Goal: Book appointment/travel/reservation

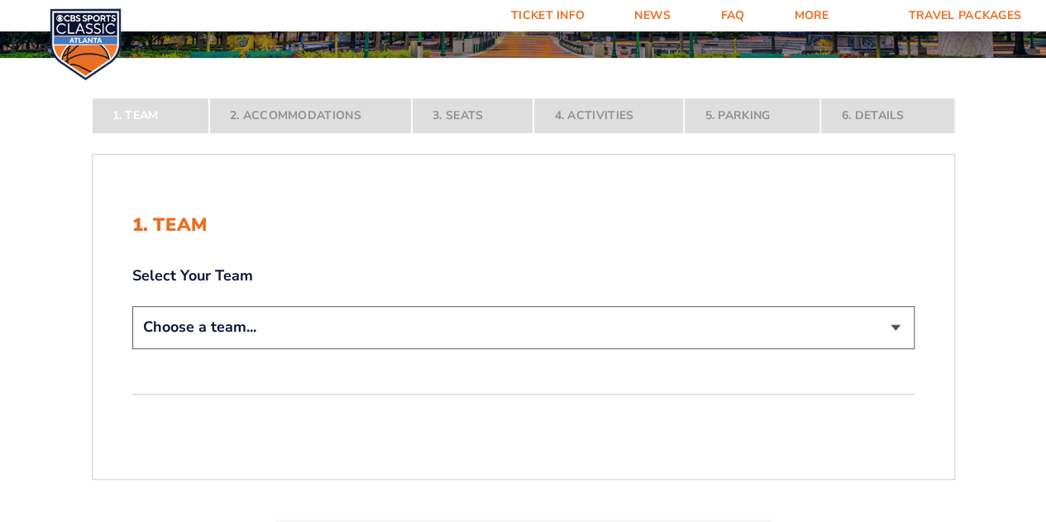
scroll to position [231, 0]
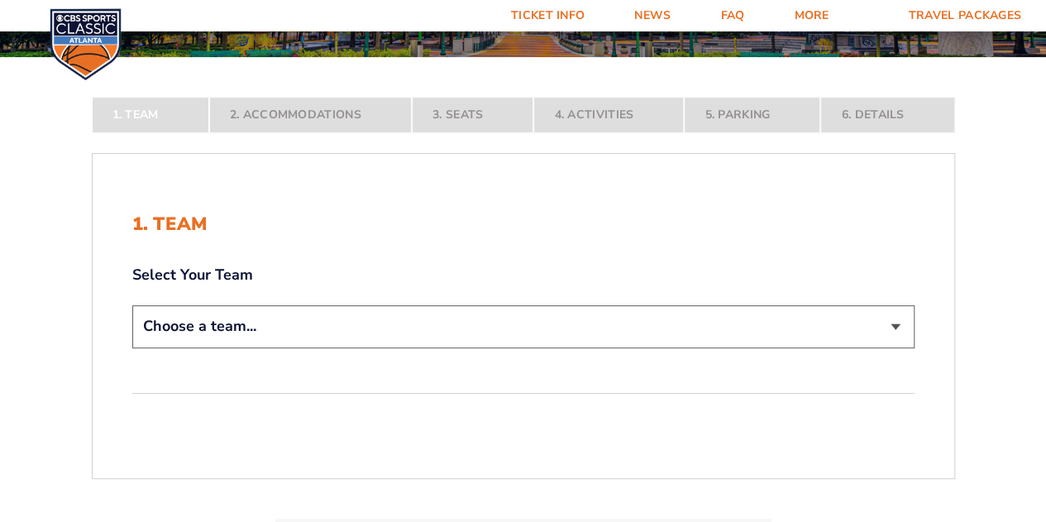
click at [548, 328] on select "Choose a team... [US_STATE] Wildcats [US_STATE] State Buckeyes [US_STATE] Tar H…" at bounding box center [523, 326] width 783 height 42
select select "12956"
click at [132, 347] on select "Choose a team... [US_STATE] Wildcats [US_STATE] State Buckeyes [US_STATE] Tar H…" at bounding box center [523, 326] width 783 height 42
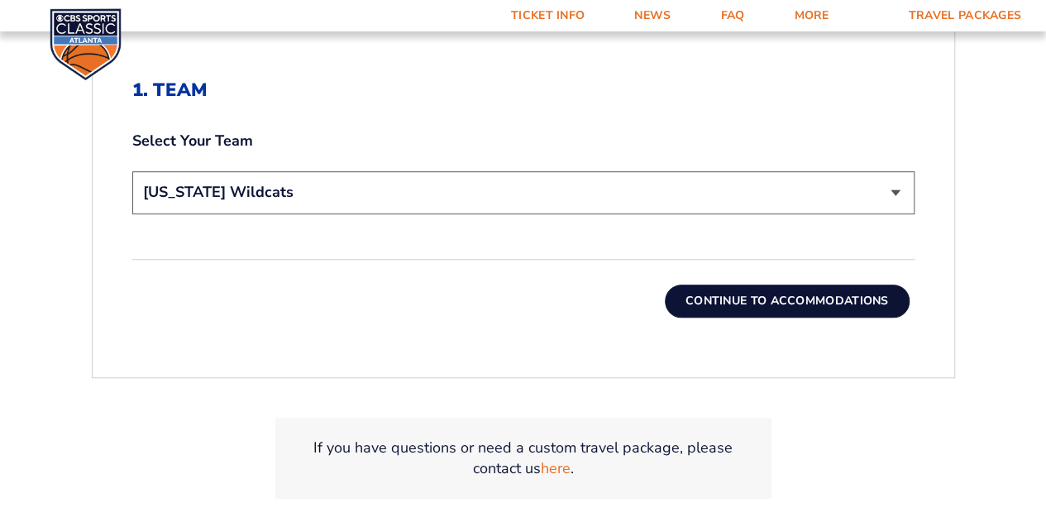
scroll to position [443, 0]
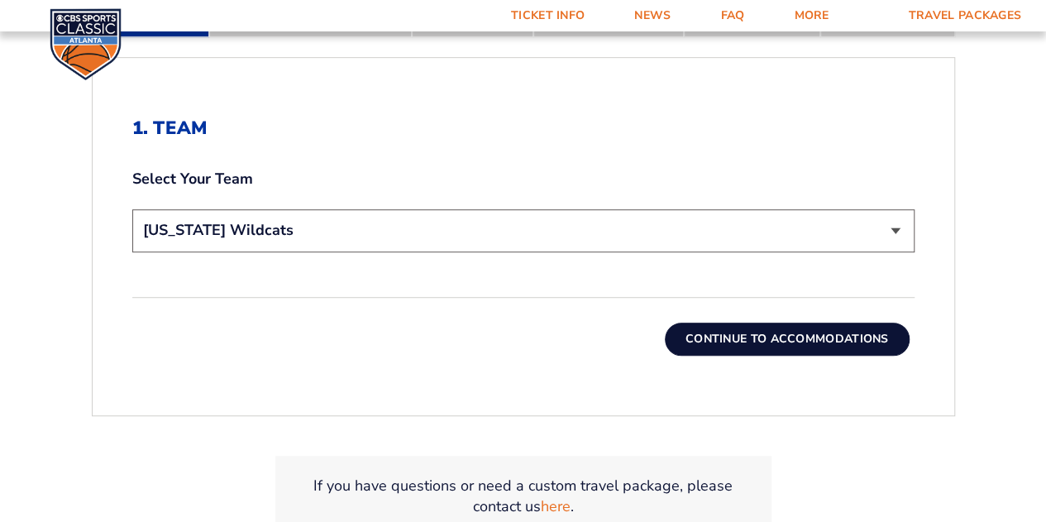
click at [878, 337] on button "Continue To Accommodations" at bounding box center [787, 339] width 245 height 33
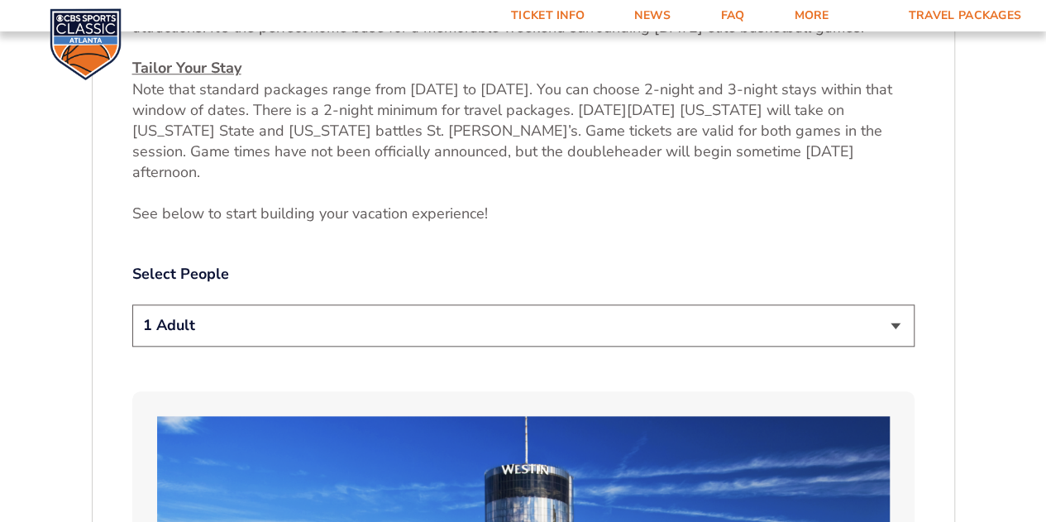
scroll to position [718, 0]
click at [881, 304] on select "1 Adult 2 Adults 3 Adults 4 Adults 2 Adults + 1 Child 2 Adults + 2 Children 2 A…" at bounding box center [523, 325] width 783 height 42
select select "2 Adults"
click at [132, 304] on select "1 Adult 2 Adults 3 Adults 4 Adults 2 Adults + 1 Child 2 Adults + 2 Children 2 A…" at bounding box center [523, 325] width 783 height 42
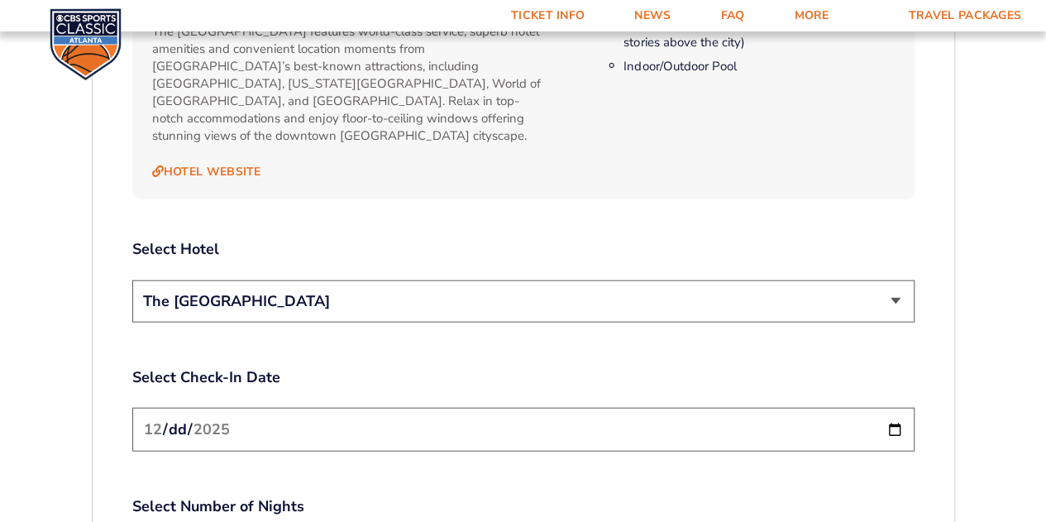
scroll to position [1795, 0]
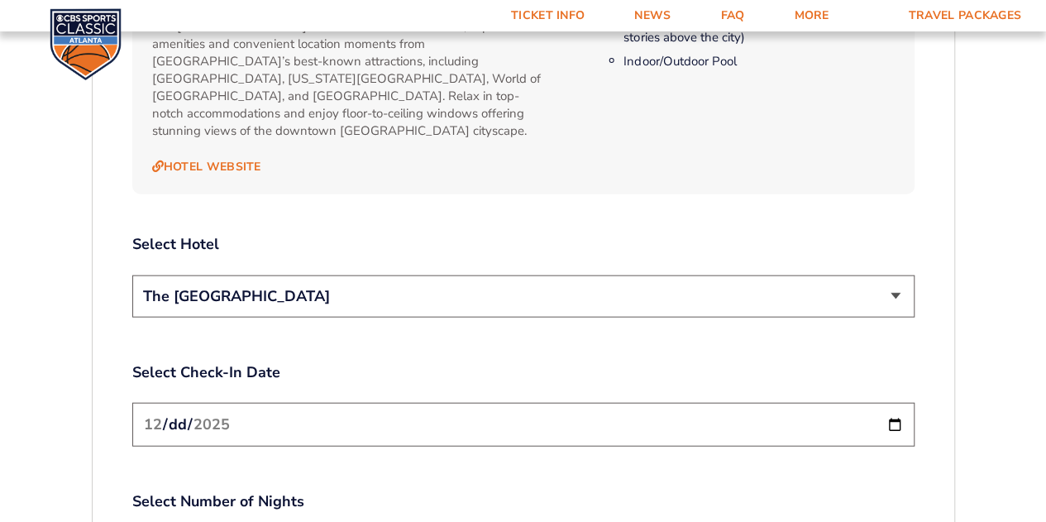
click at [906, 275] on select "The [GEOGRAPHIC_DATA]" at bounding box center [523, 296] width 783 height 42
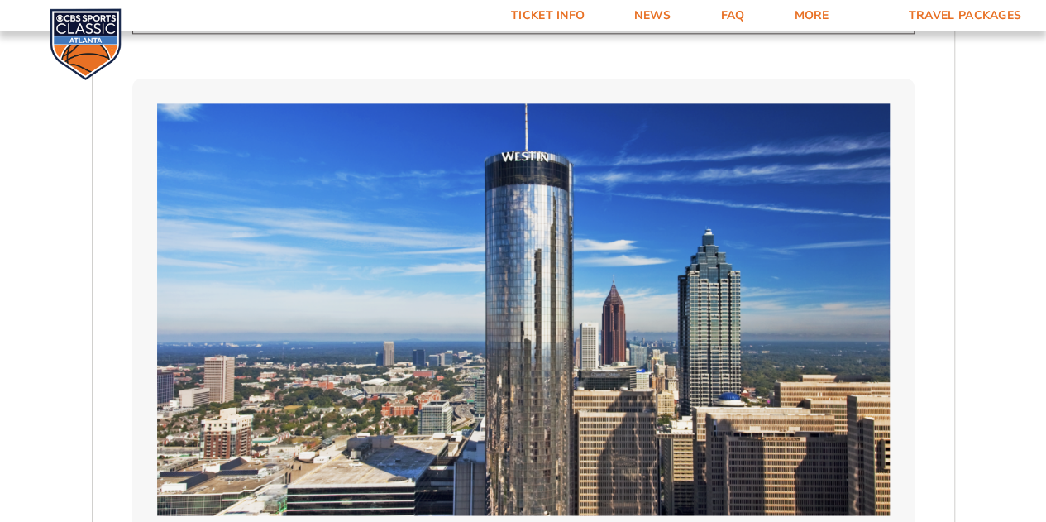
scroll to position [1031, 0]
click at [532, 2] on link "Ticket Info" at bounding box center [547, 15] width 123 height 31
